Goal: Check status: Check status

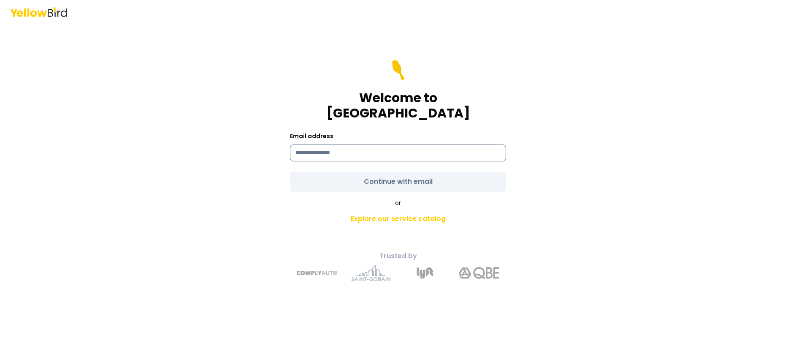
click at [308, 144] on input at bounding box center [398, 152] width 216 height 17
type input "**********"
click at [386, 172] on form "**********" at bounding box center [398, 126] width 216 height 132
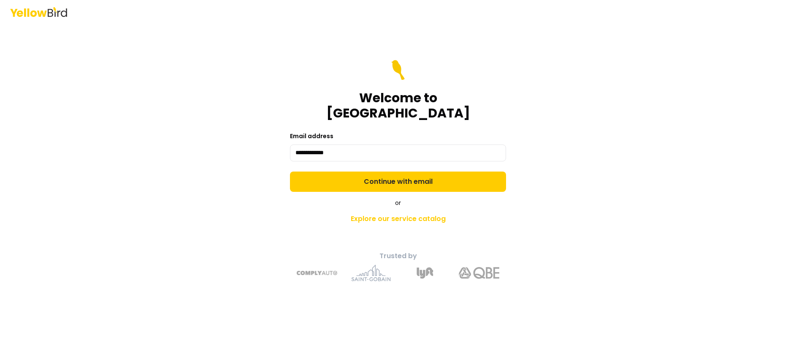
click at [386, 172] on button "Continue with email" at bounding box center [398, 181] width 216 height 20
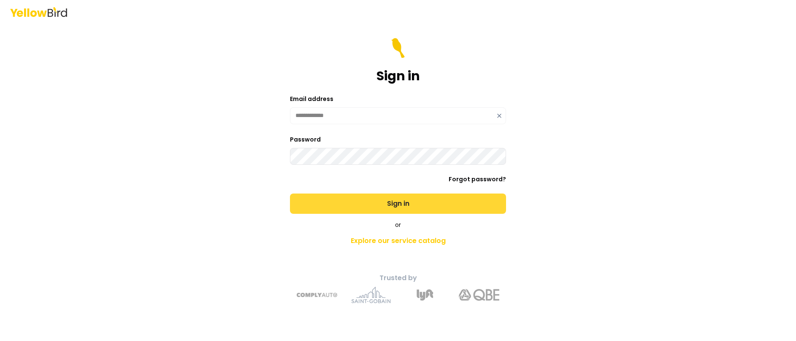
click at [377, 198] on button "Sign in" at bounding box center [398, 203] width 216 height 20
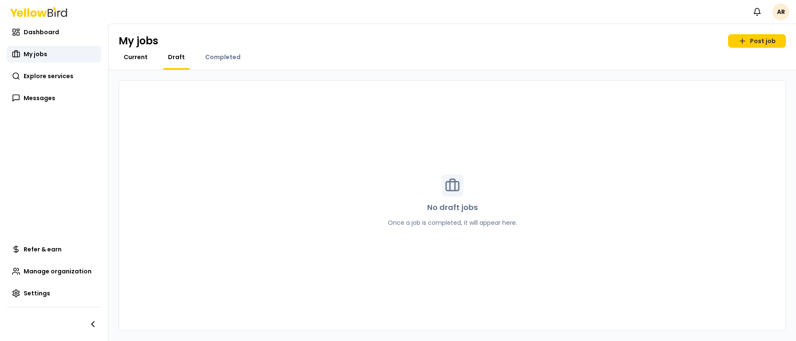
click at [135, 60] on span "Current" at bounding box center [136, 57] width 24 height 8
click at [219, 60] on span "Completed" at bounding box center [222, 57] width 35 height 8
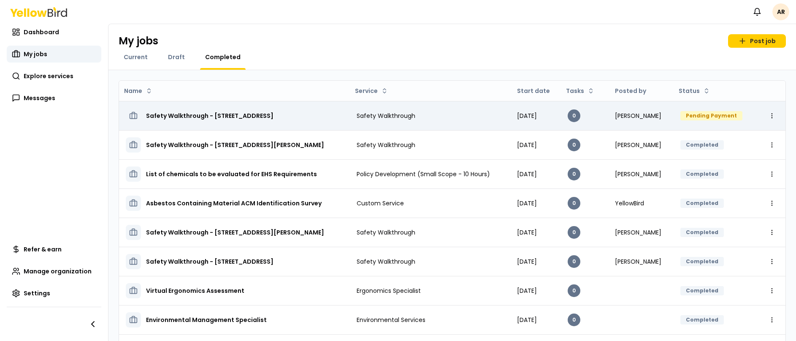
click at [264, 118] on h3 "Safety Walkthrough - [STREET_ADDRESS]" at bounding box center [210, 115] width 128 height 15
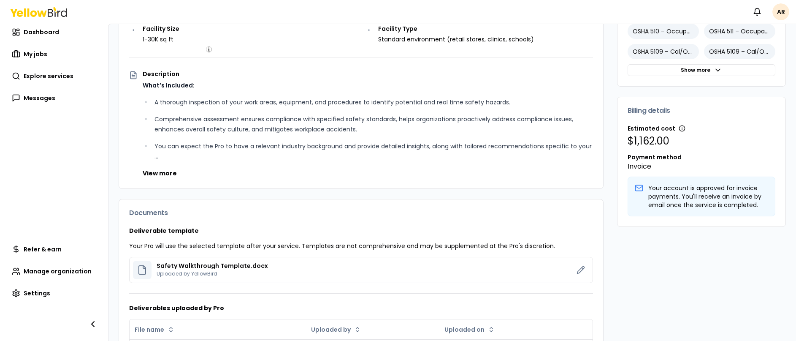
scroll to position [247, 0]
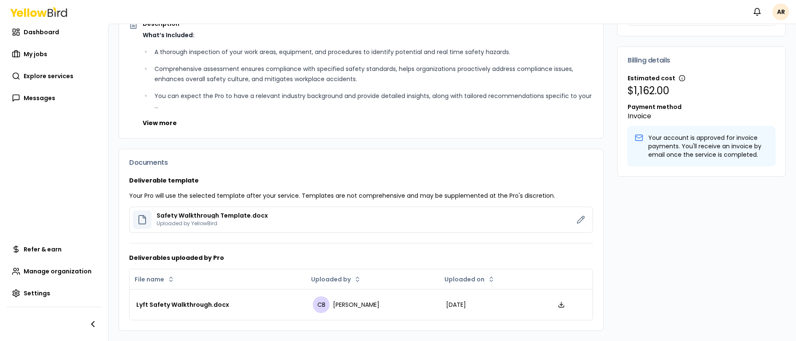
click at [188, 218] on div "Safety Walkthrough Template.docx Uploaded by YellowBird" at bounding box center [212, 219] width 111 height 14
click at [143, 219] on icon at bounding box center [142, 219] width 10 height 10
